Goal: Check status: Check status

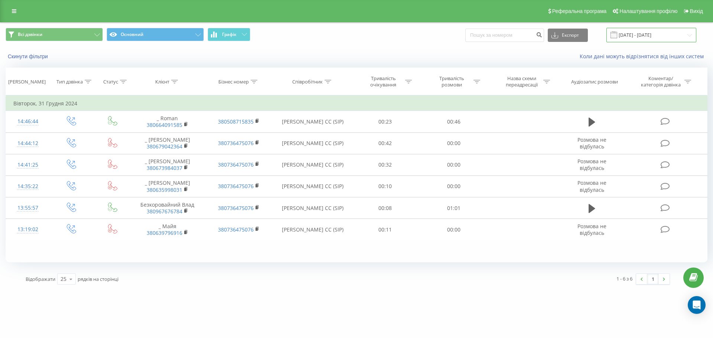
click at [640, 36] on input "[DATE] - [DATE]" at bounding box center [652, 35] width 90 height 14
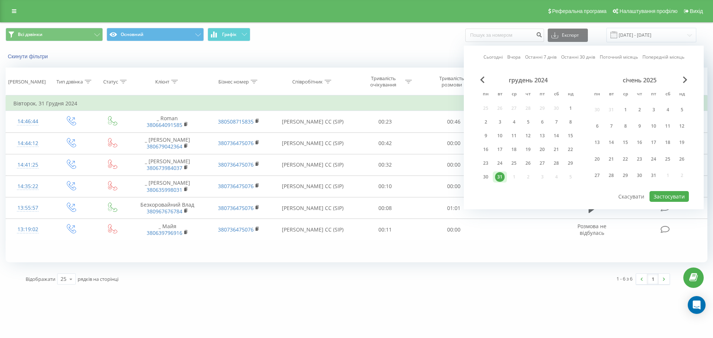
click at [497, 56] on link "Сьогодні" at bounding box center [493, 56] width 19 height 7
click at [660, 195] on button "Застосувати" at bounding box center [669, 196] width 39 height 11
type input "[DATE] - [DATE]"
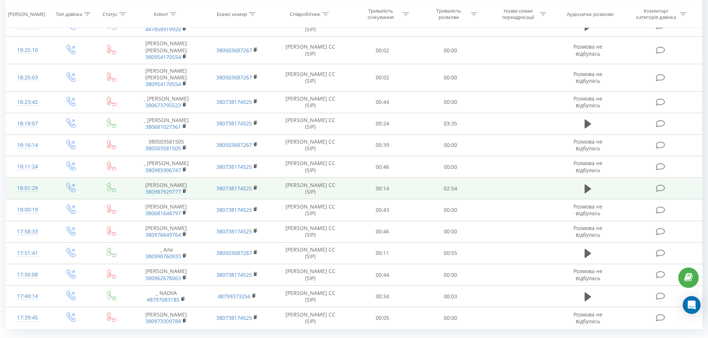
scroll to position [372, 0]
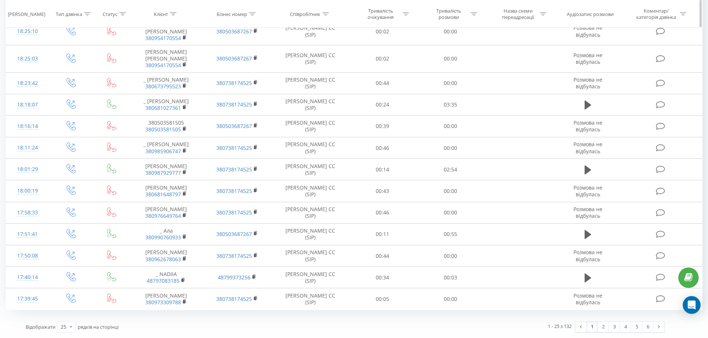
click at [474, 13] on icon at bounding box center [473, 14] width 7 height 4
click at [471, 54] on div at bounding box center [446, 57] width 53 height 7
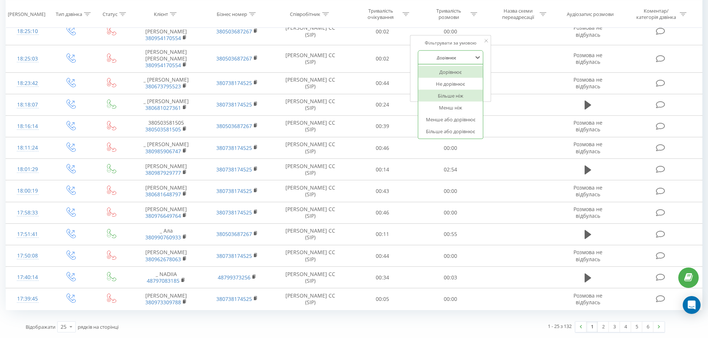
click at [455, 90] on div "Більше ніж" at bounding box center [450, 96] width 65 height 12
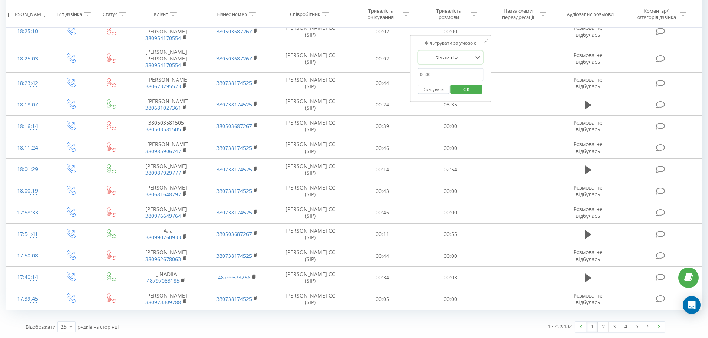
click at [457, 68] on input "text" at bounding box center [449, 74] width 65 height 13
type input "00:59"
click at [466, 83] on span "OK" at bounding box center [466, 89] width 21 height 12
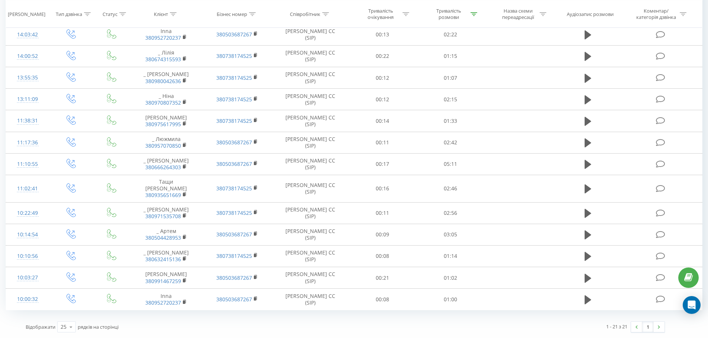
scroll to position [254, 0]
